Goal: Navigation & Orientation: Locate item on page

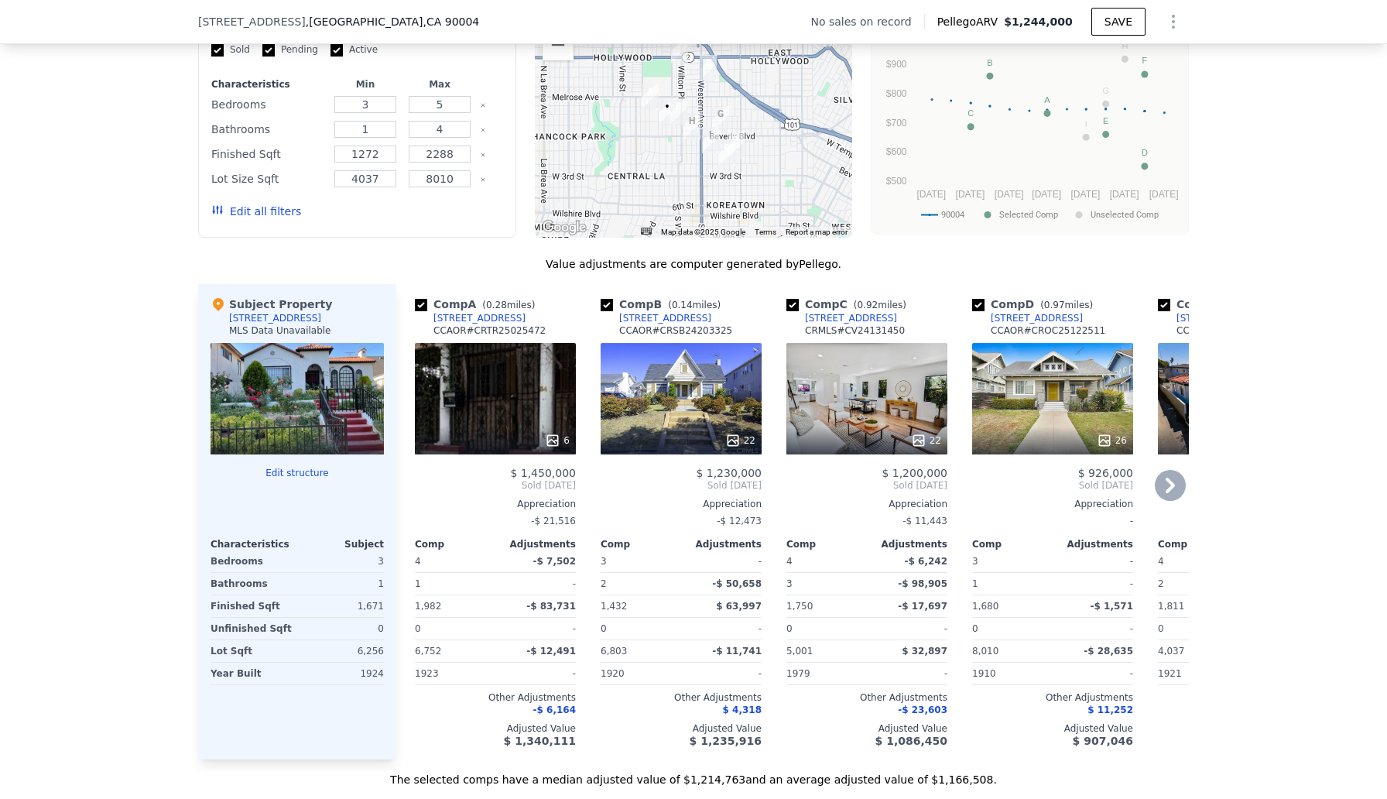
scroll to position [1265, 0]
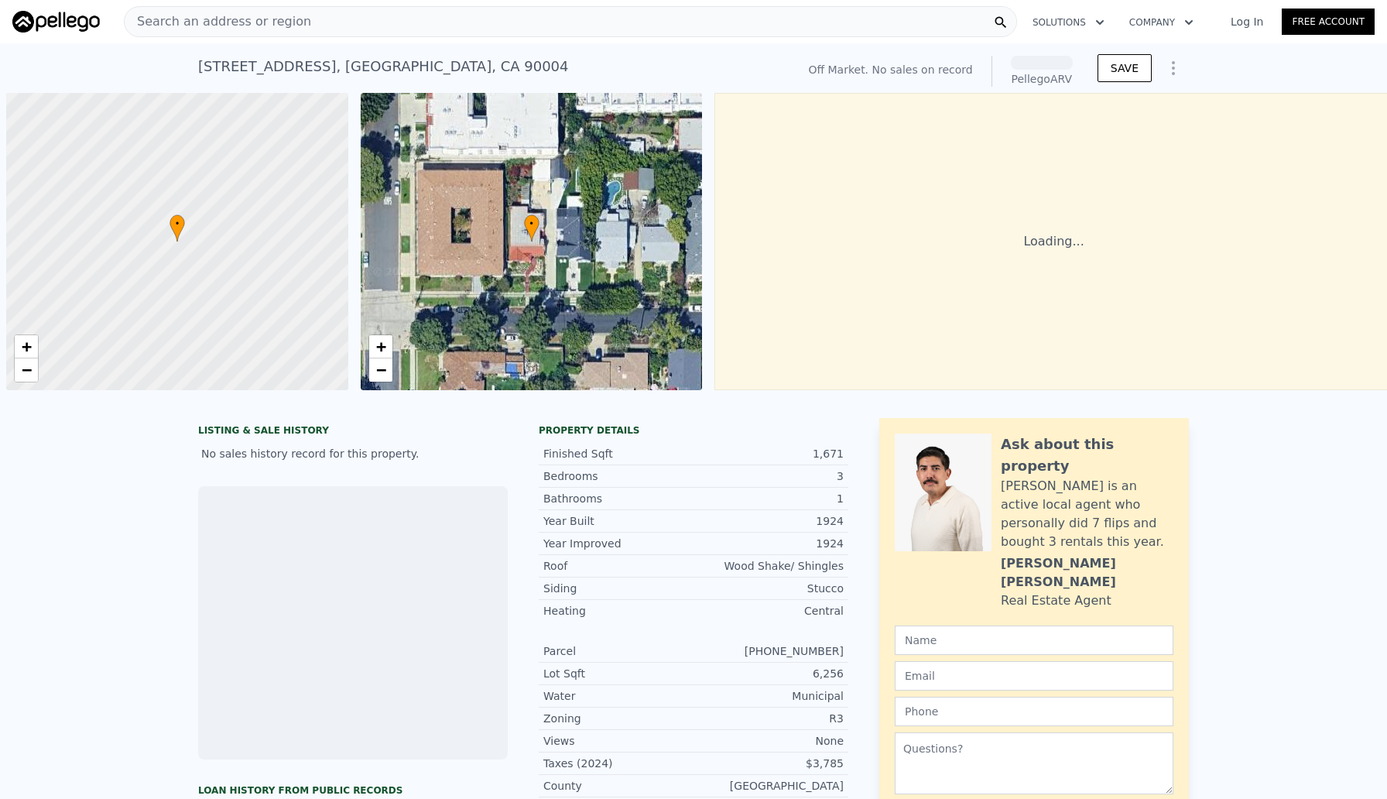
scroll to position [0, 6]
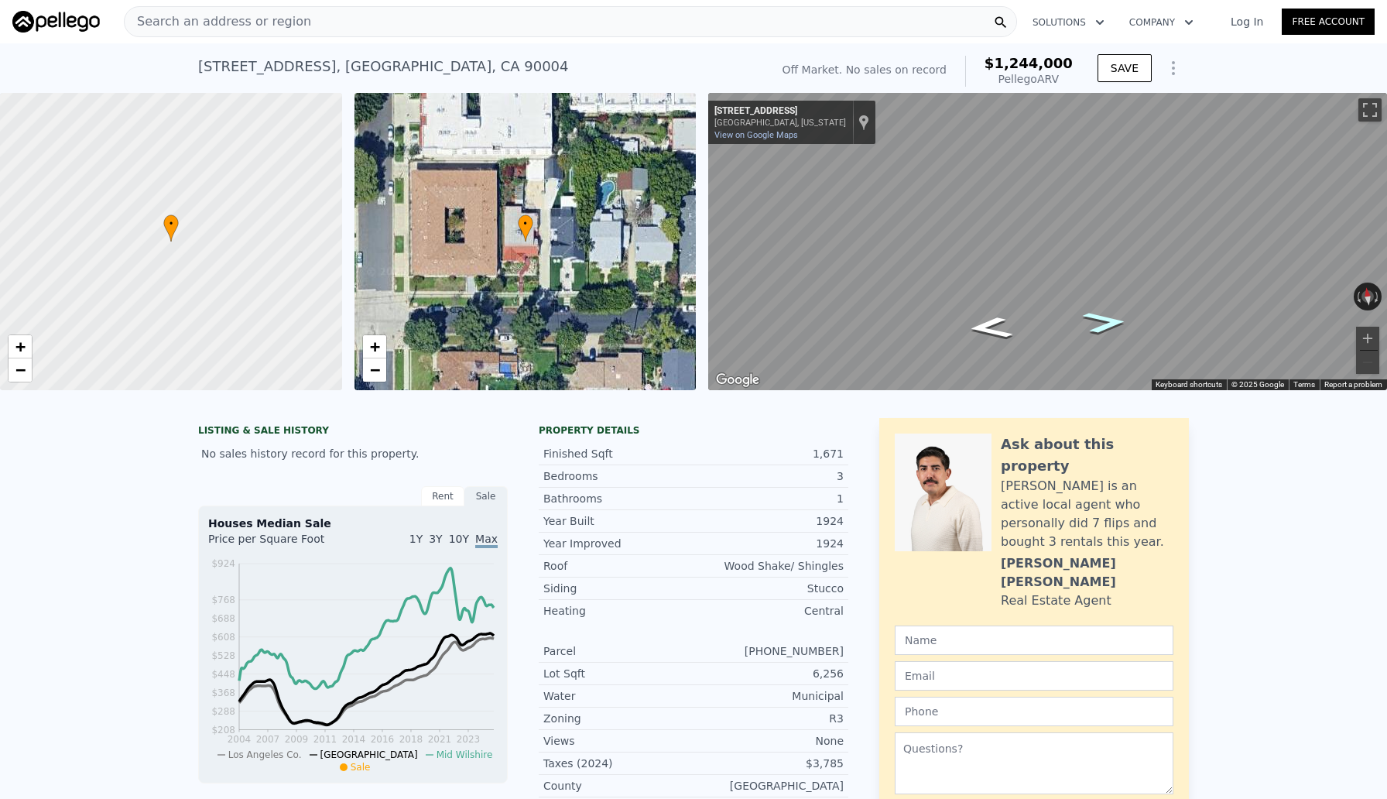
click at [1098, 328] on icon "Go East, Elmwood Ave" at bounding box center [1104, 322] width 83 height 33
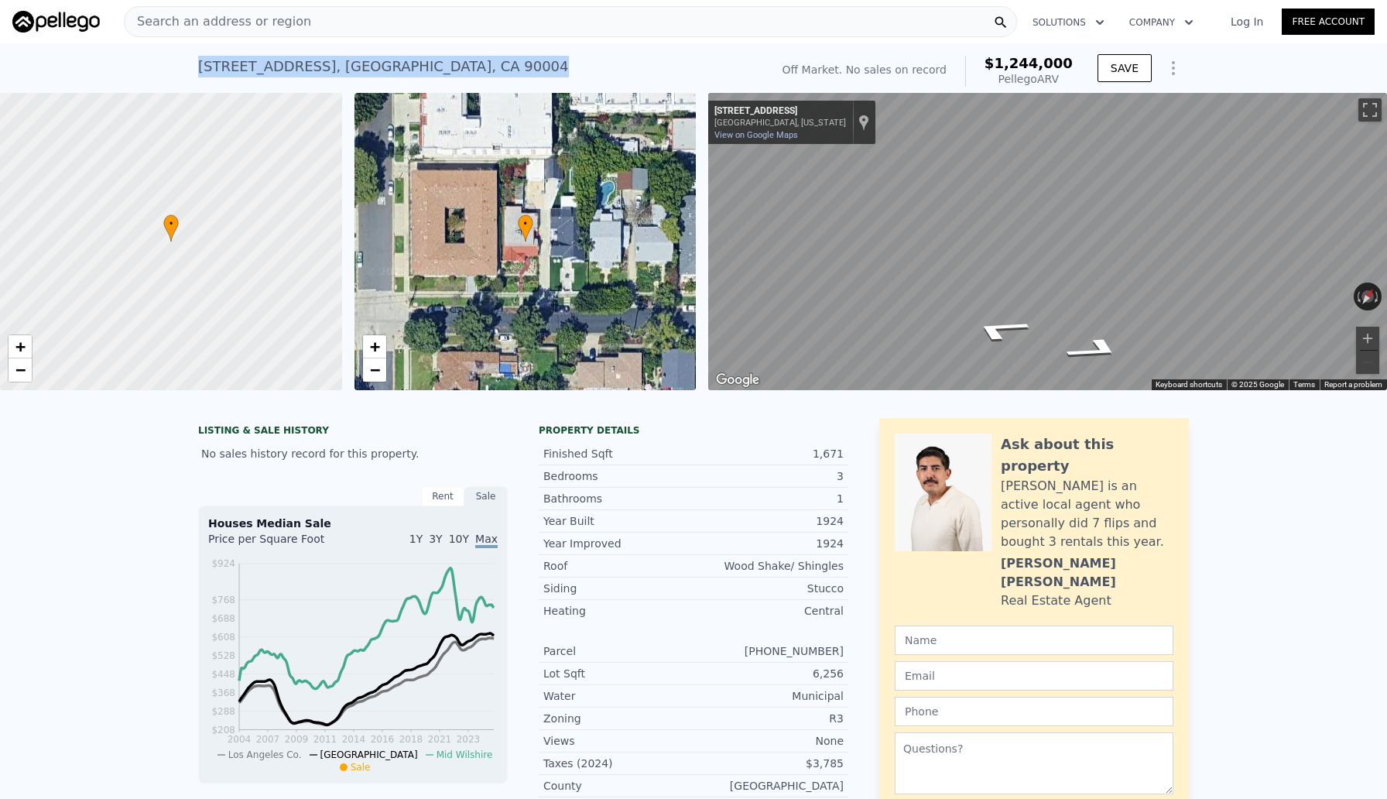
drag, startPoint x: 198, startPoint y: 62, endPoint x: 481, endPoint y: 74, distance: 283.5
click at [481, 74] on div "5021 Elmwood Ave , Los Angeles , CA 90004 No sales on record (~ARV $1.244m )" at bounding box center [481, 71] width 566 height 43
copy div "5021 Elmwood Ave , Los Angeles , CA 90004"
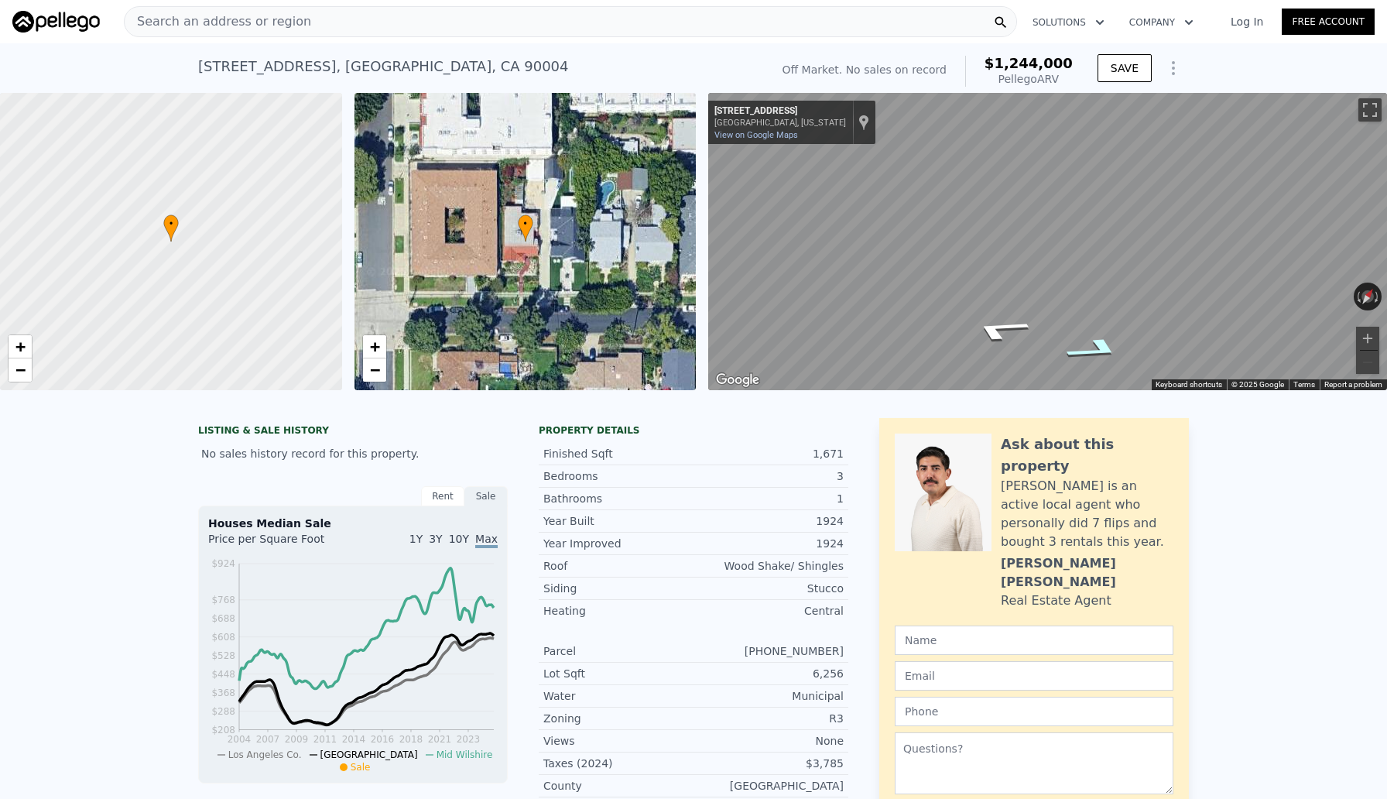
click at [1083, 339] on icon "Go East, Elmwood Ave" at bounding box center [1096, 349] width 110 height 35
click at [1084, 339] on icon "Go East, Elmwood Ave" at bounding box center [1096, 349] width 110 height 35
click at [1370, 336] on button "Zoom in" at bounding box center [1367, 338] width 23 height 23
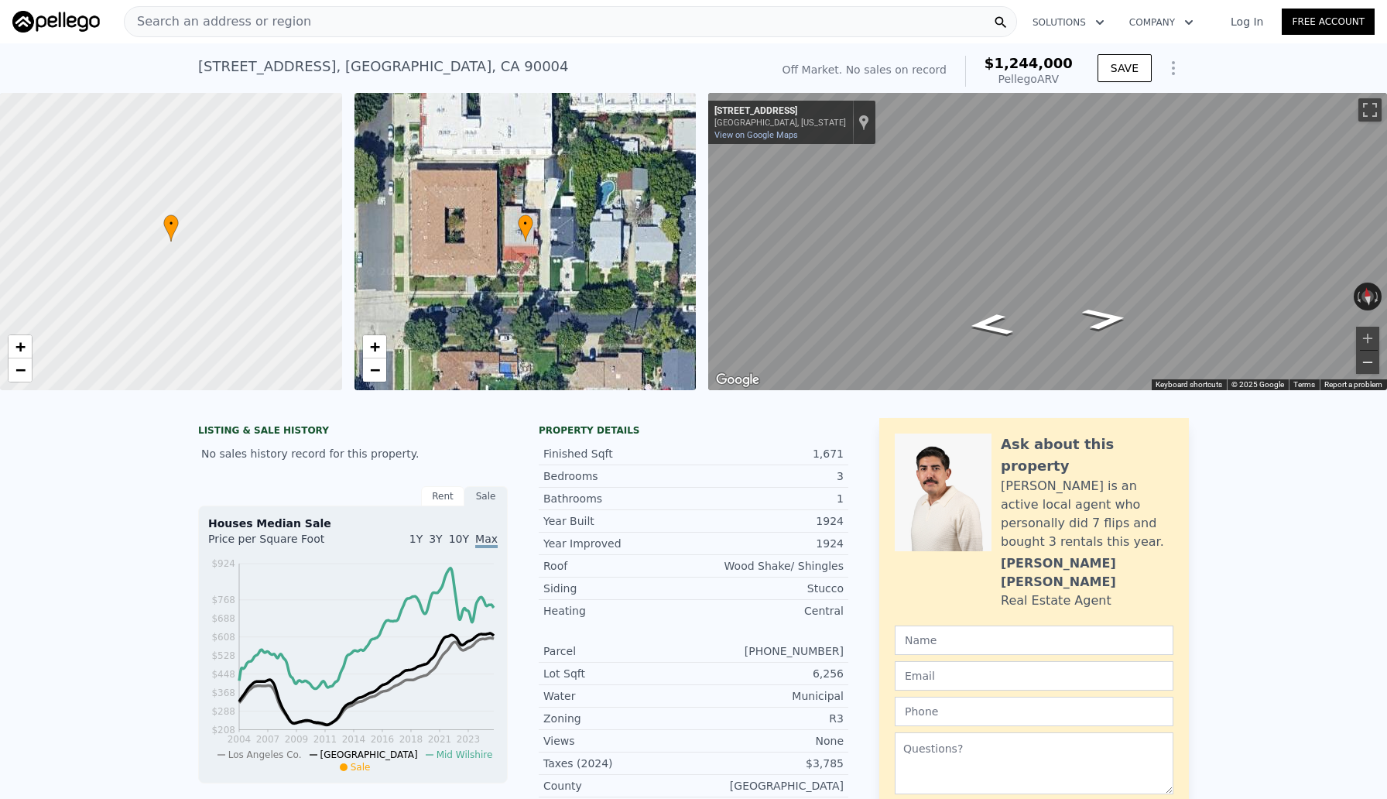
click at [1372, 368] on button "Zoom out" at bounding box center [1367, 362] width 23 height 23
click at [1370, 367] on button "Zoom out" at bounding box center [1367, 362] width 23 height 23
click at [1367, 335] on button "Zoom in" at bounding box center [1367, 338] width 23 height 23
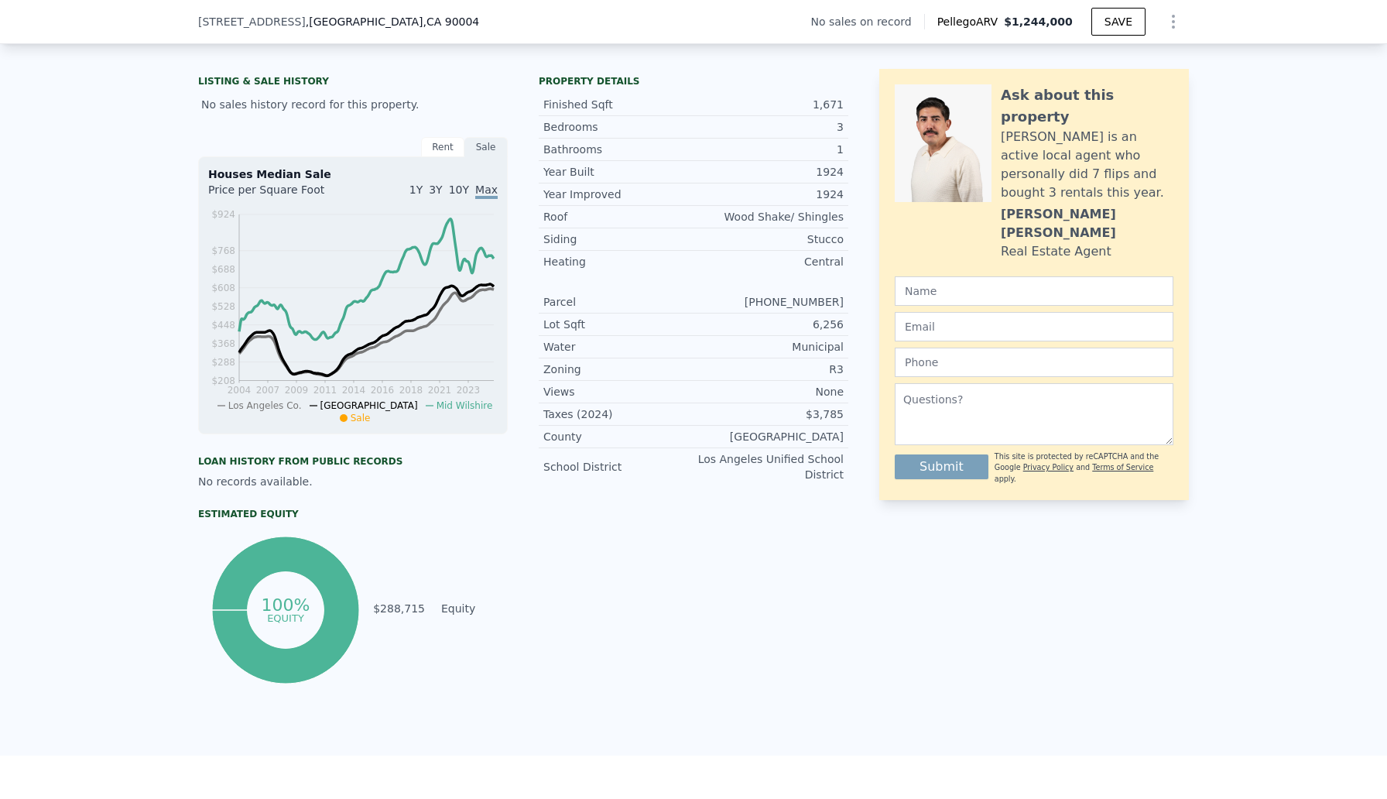
scroll to position [0, 0]
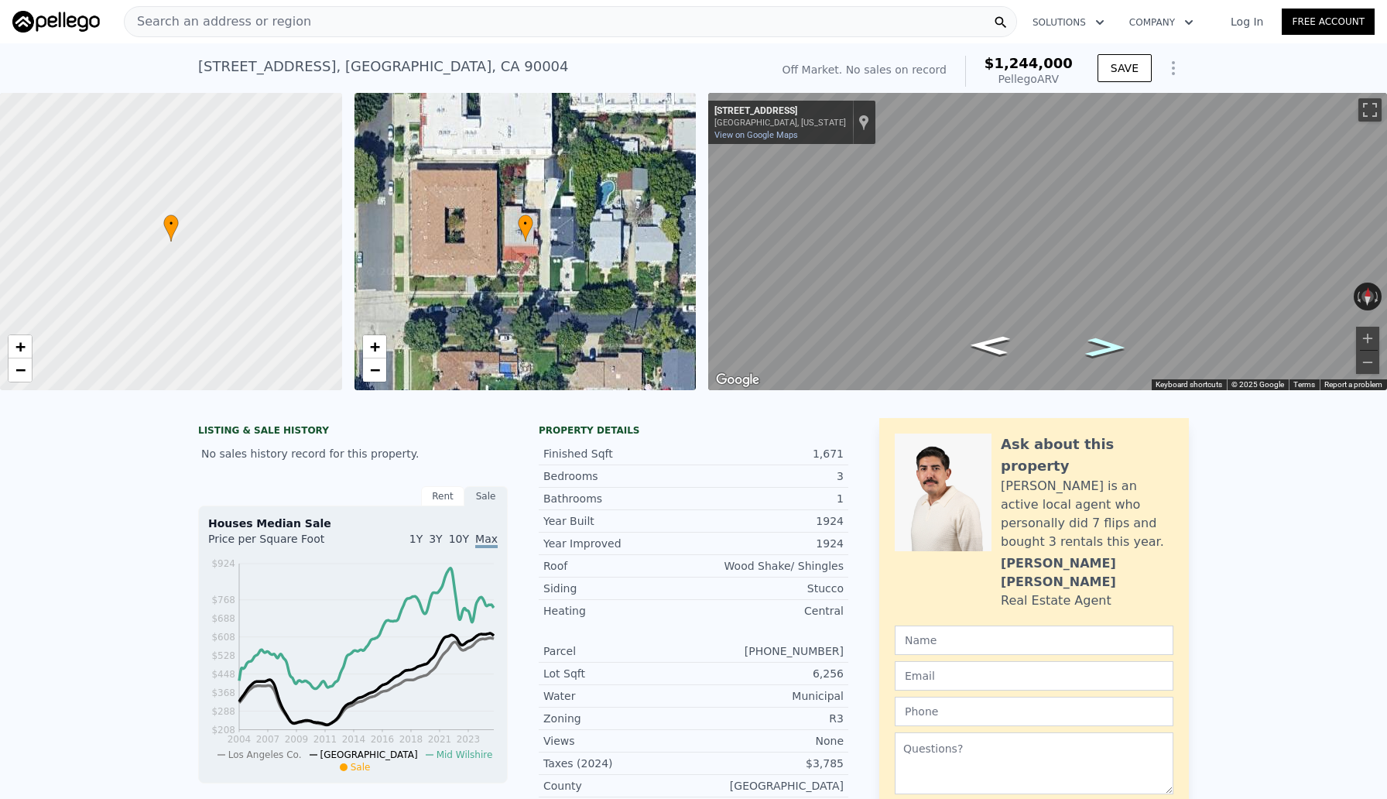
click at [1104, 336] on icon "Go East, Elmwood Ave" at bounding box center [1105, 347] width 74 height 28
click at [1002, 344] on icon "Go West, Elmwood Ave" at bounding box center [1003, 343] width 113 height 33
click at [1097, 360] on icon "Go East, Elmwood Ave" at bounding box center [1092, 363] width 113 height 33
click at [1002, 341] on icon "Go West, Elmwood Ave" at bounding box center [1003, 343] width 113 height 33
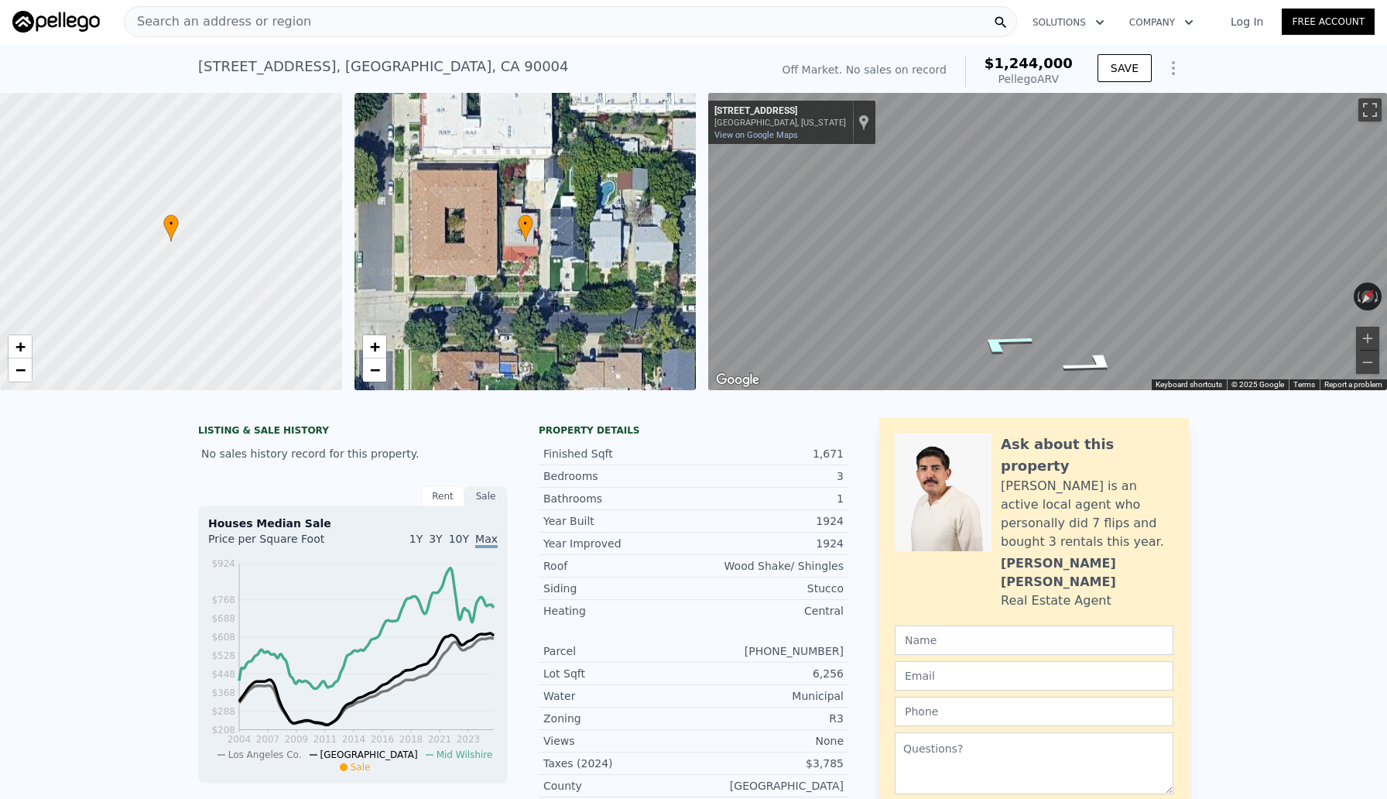
click at [1002, 341] on icon "Go West, Elmwood Ave" at bounding box center [1003, 343] width 113 height 33
click at [1002, 341] on icon "Go West, Elmwood Ave" at bounding box center [1003, 343] width 112 height 33
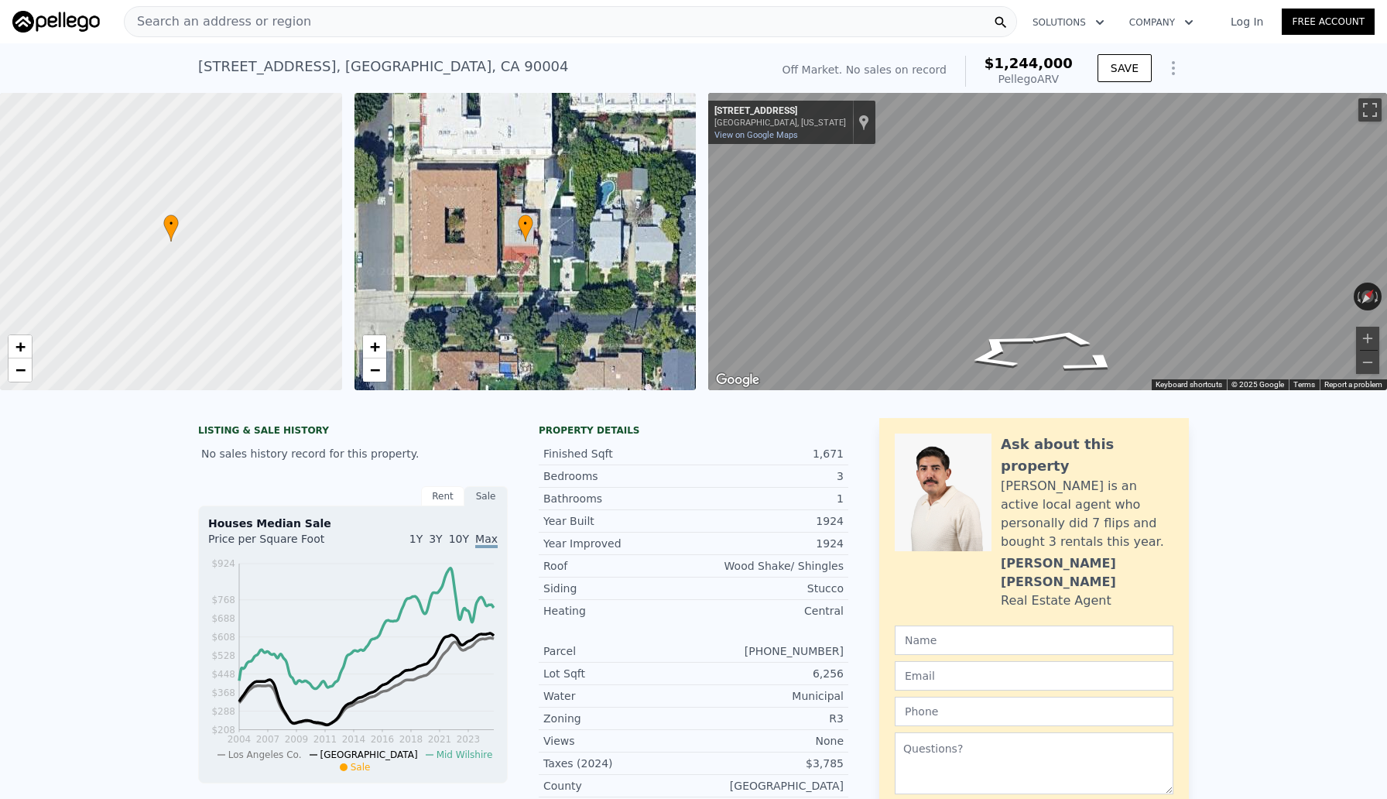
click at [1079, 360] on icon "Go East, Elmwood Ave" at bounding box center [1092, 363] width 112 height 33
click at [674, 349] on div "• + − • + − ← Move left → Move right ↑ Move up ↓ Move down + Zoom in - Zoom out…" at bounding box center [693, 241] width 1387 height 297
